Goal: Task Accomplishment & Management: Manage account settings

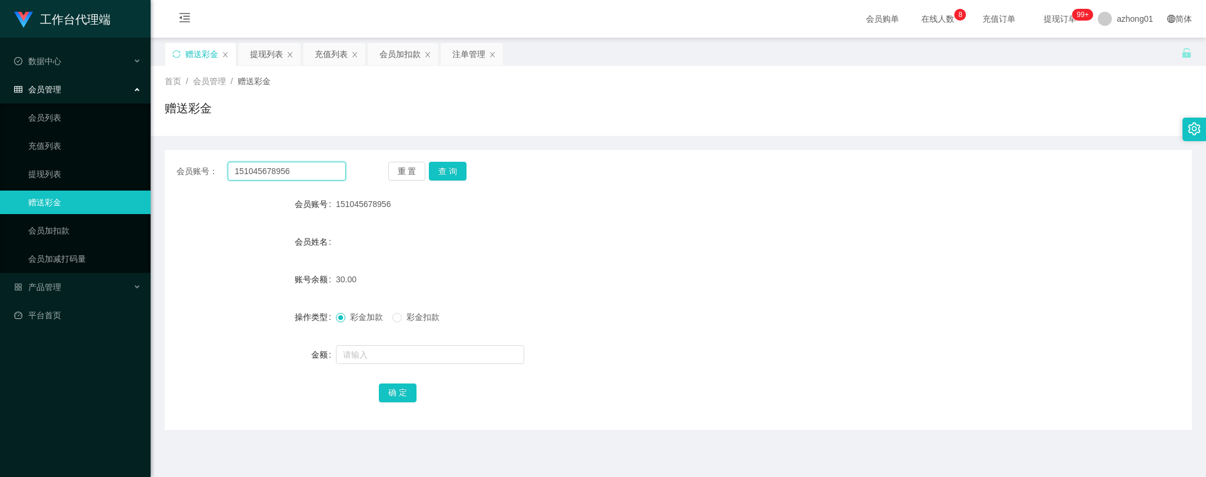
drag, startPoint x: 308, startPoint y: 168, endPoint x: 184, endPoint y: 169, distance: 124.1
click at [184, 169] on div "会员账号： 151045678956" at bounding box center [260, 171] width 169 height 19
paste input "text"
type input "151045678956"
click at [453, 172] on button "查 询" at bounding box center [448, 171] width 38 height 19
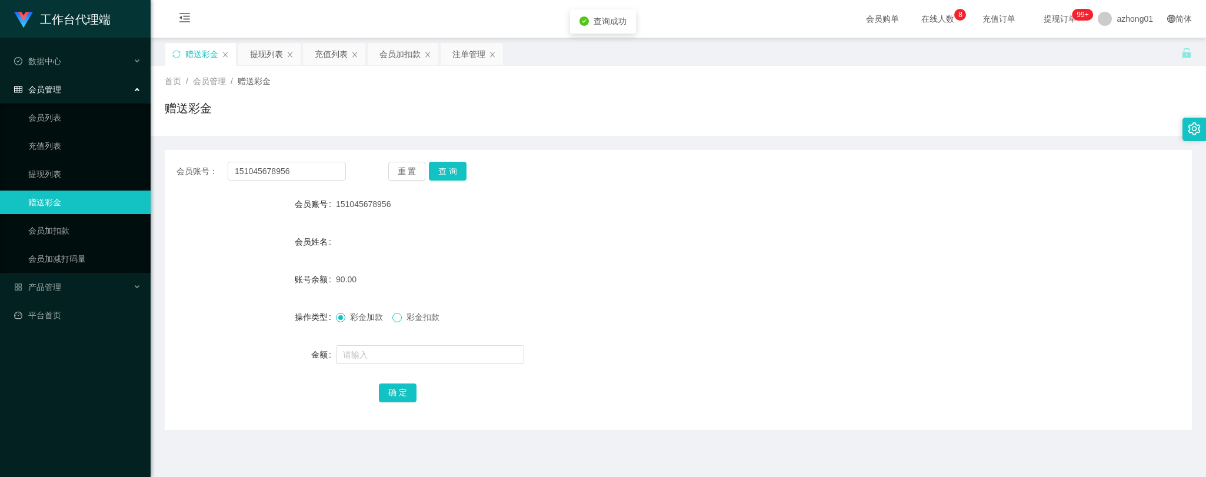
click at [402, 316] on span at bounding box center [396, 317] width 9 height 9
click at [398, 353] on input "text" at bounding box center [430, 354] width 188 height 19
type input "30"
click at [395, 388] on button "确 定" at bounding box center [398, 392] width 38 height 19
drag, startPoint x: 315, startPoint y: 165, endPoint x: 189, endPoint y: 155, distance: 126.8
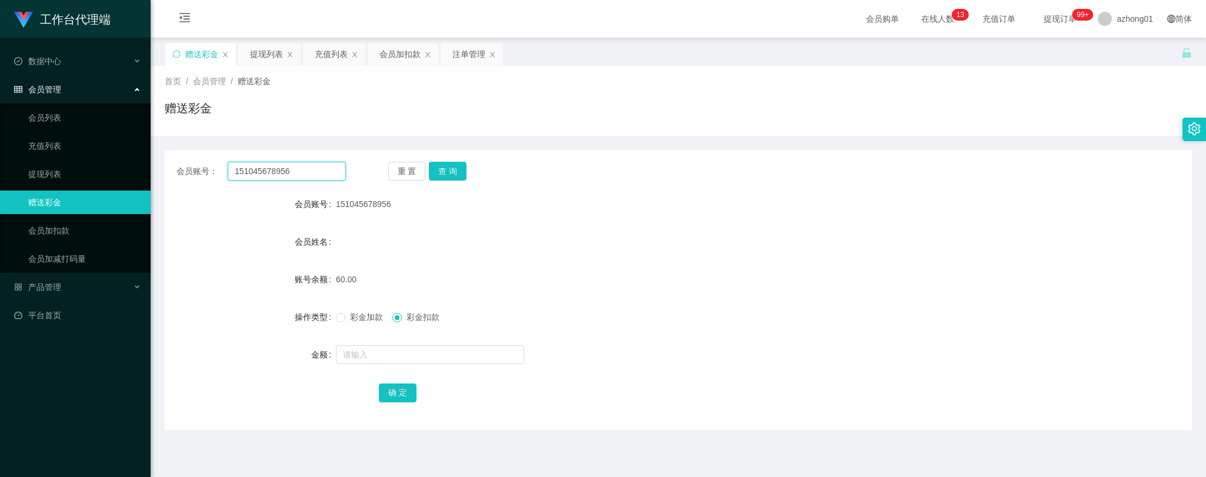
click at [189, 155] on div "会员账号： 151045678956 重 置 查 询 会员账号 151045678956 会员姓名 账号余额 60.00 操作类型 彩金加款 彩金扣款 金额 …" at bounding box center [678, 290] width 1027 height 280
paste input "text"
type input "151045678956"
click at [449, 165] on button "查 询" at bounding box center [448, 171] width 38 height 19
click at [33, 167] on link "提现列表" at bounding box center [84, 174] width 113 height 24
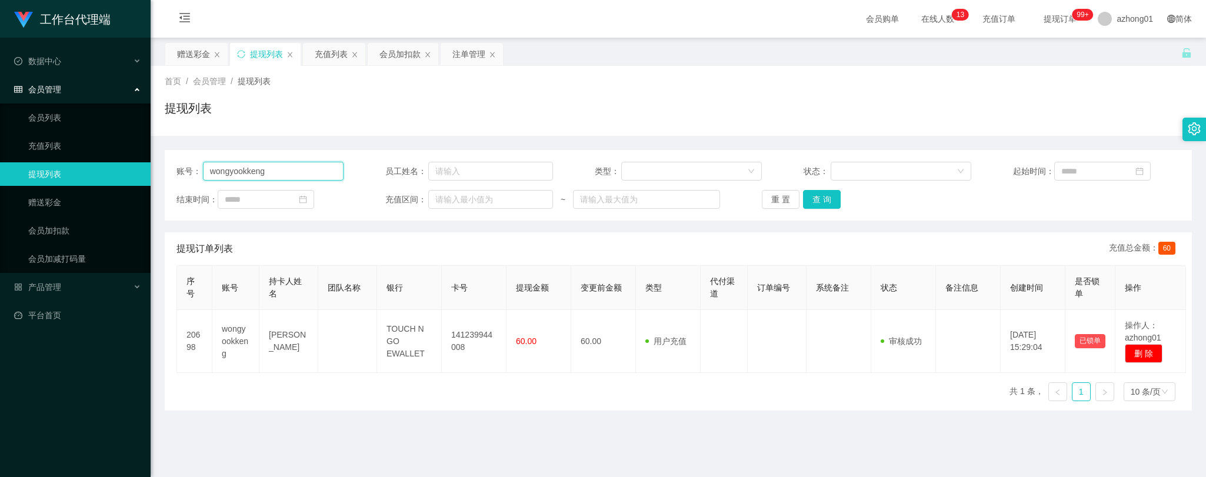
drag, startPoint x: 285, startPoint y: 165, endPoint x: 155, endPoint y: 162, distance: 130.0
click at [161, 162] on main "关闭左侧 关闭右侧 关闭其它 刷新页面 赠送彩金 提现列表 充值列表 会员加扣款 注单管理 首页 / 会员管理 / 提现列表 / 提现列表 账号： wongy…" at bounding box center [678, 290] width 1055 height 505
paste input "151045678956"
type input "151045678956"
drag, startPoint x: 823, startPoint y: 201, endPoint x: 815, endPoint y: 207, distance: 10.5
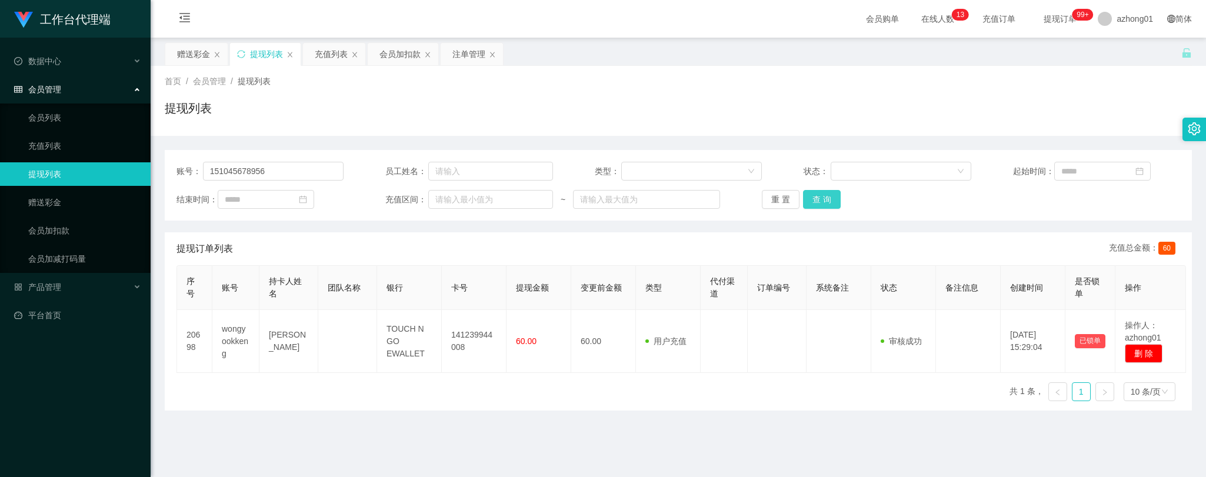
click at [823, 201] on button "查 询" at bounding box center [822, 199] width 38 height 19
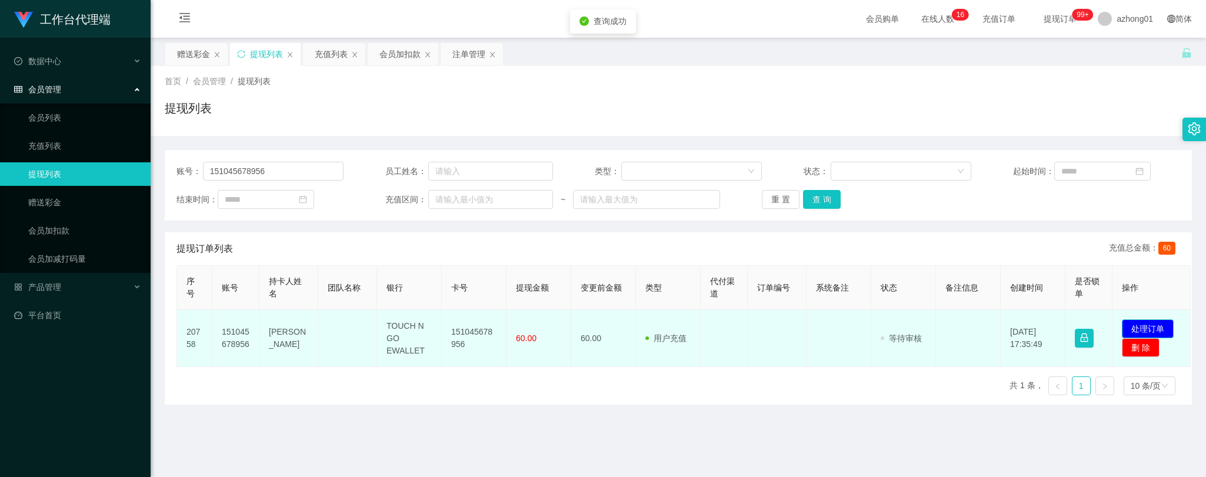
click at [1153, 338] on button "处理订单" at bounding box center [1148, 328] width 52 height 19
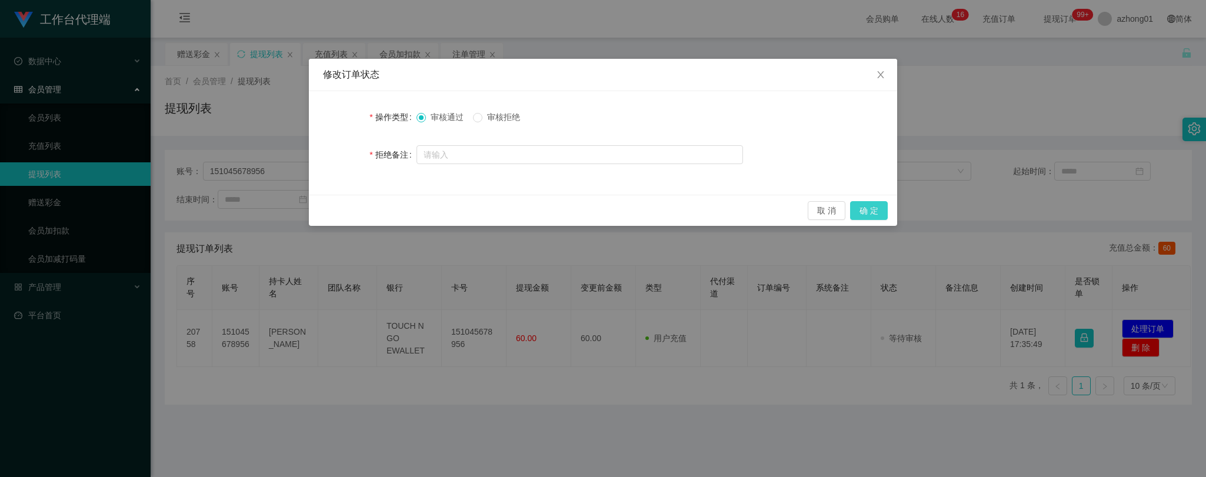
click at [873, 209] on button "确 定" at bounding box center [869, 210] width 38 height 19
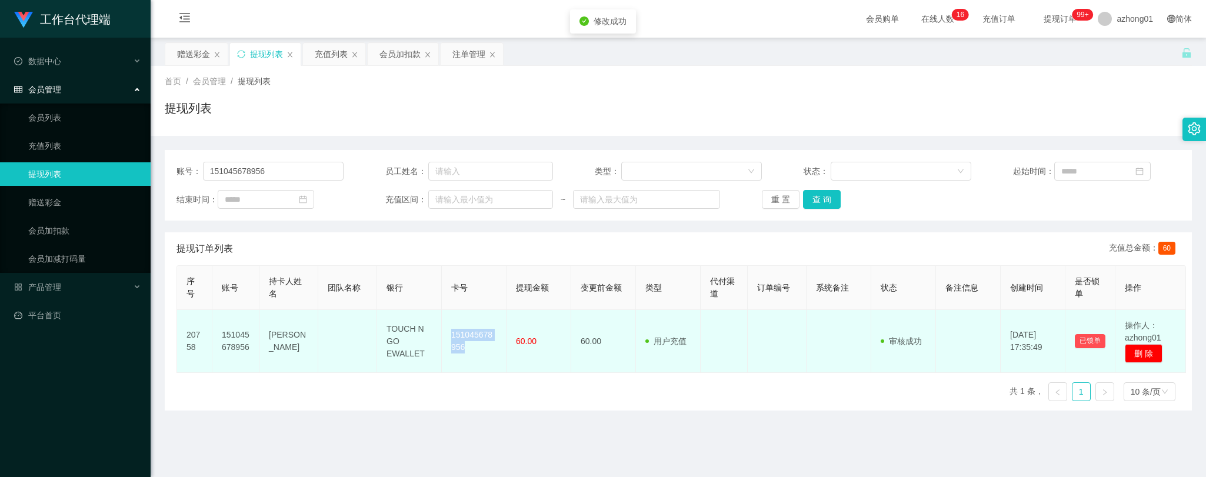
drag, startPoint x: 451, startPoint y: 351, endPoint x: 476, endPoint y: 366, distance: 29.6
click at [476, 366] on td "151045678956" at bounding box center [474, 341] width 65 height 63
copy td "151045678956"
